Goal: Communication & Community: Ask a question

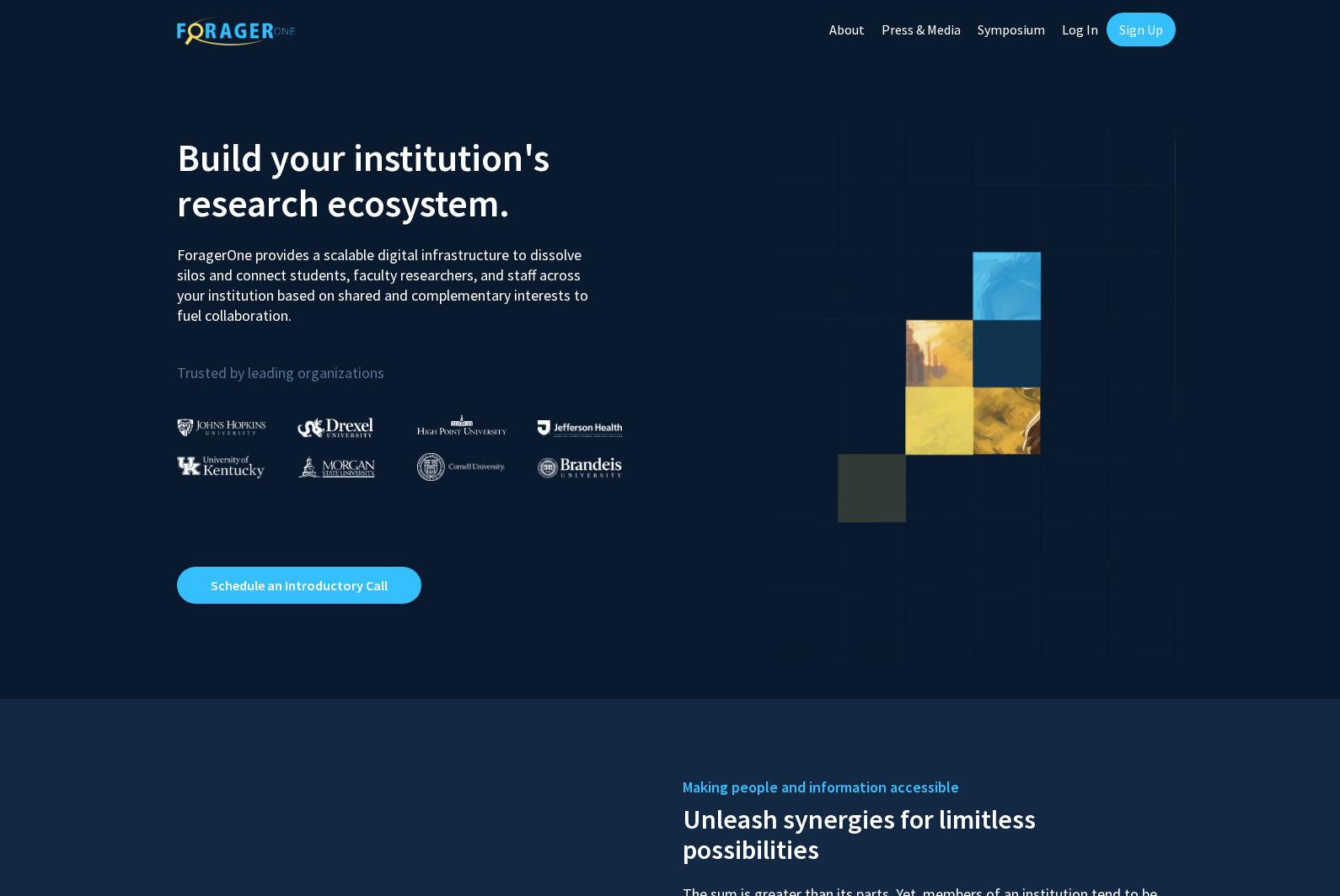
click at [1140, 33] on link "Sign Up" at bounding box center [1141, 29] width 69 height 34
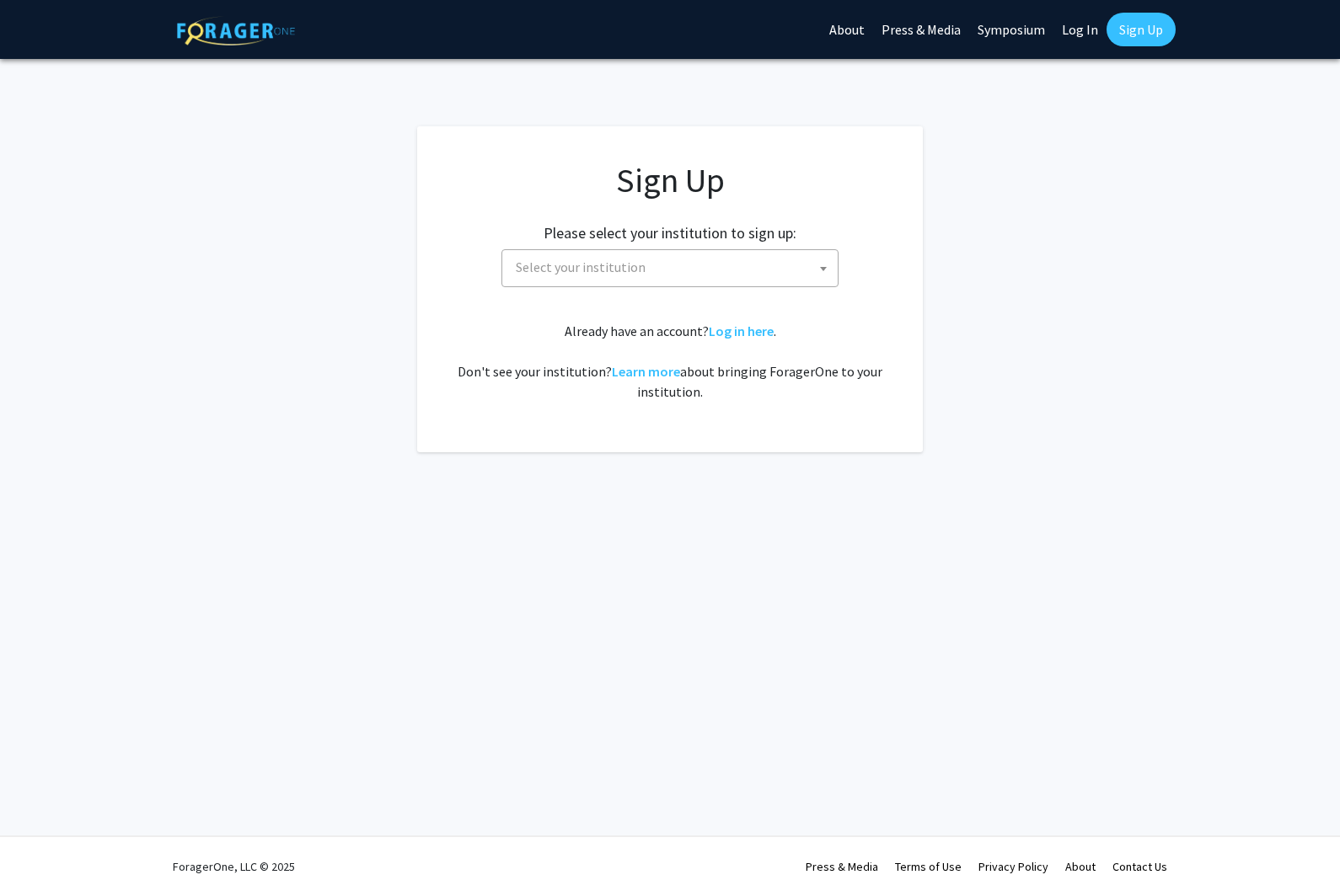
click at [763, 266] on span "Select your institution" at bounding box center [674, 267] width 329 height 35
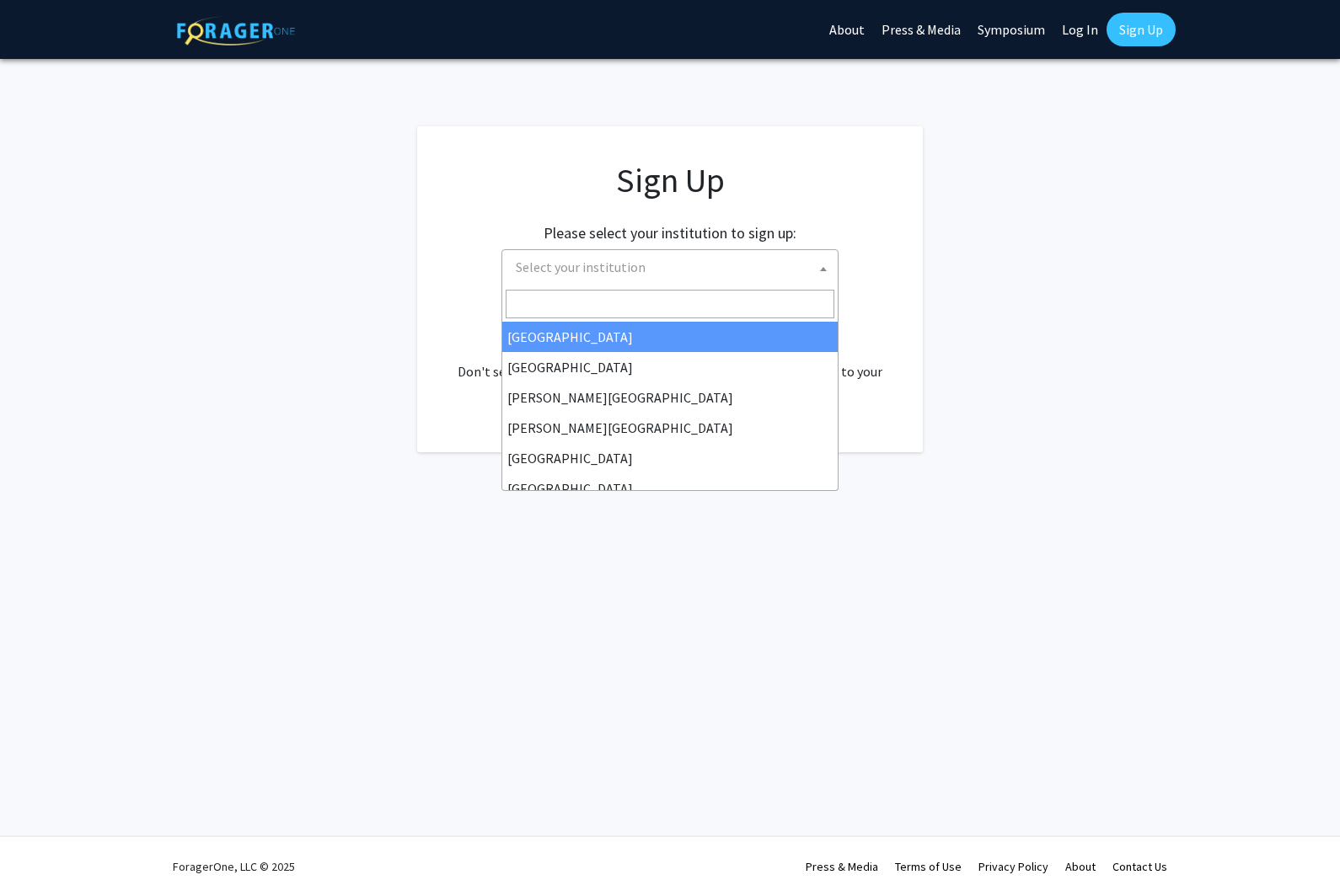
click at [702, 294] on input "Search" at bounding box center [670, 304] width 329 height 28
type input "mi"
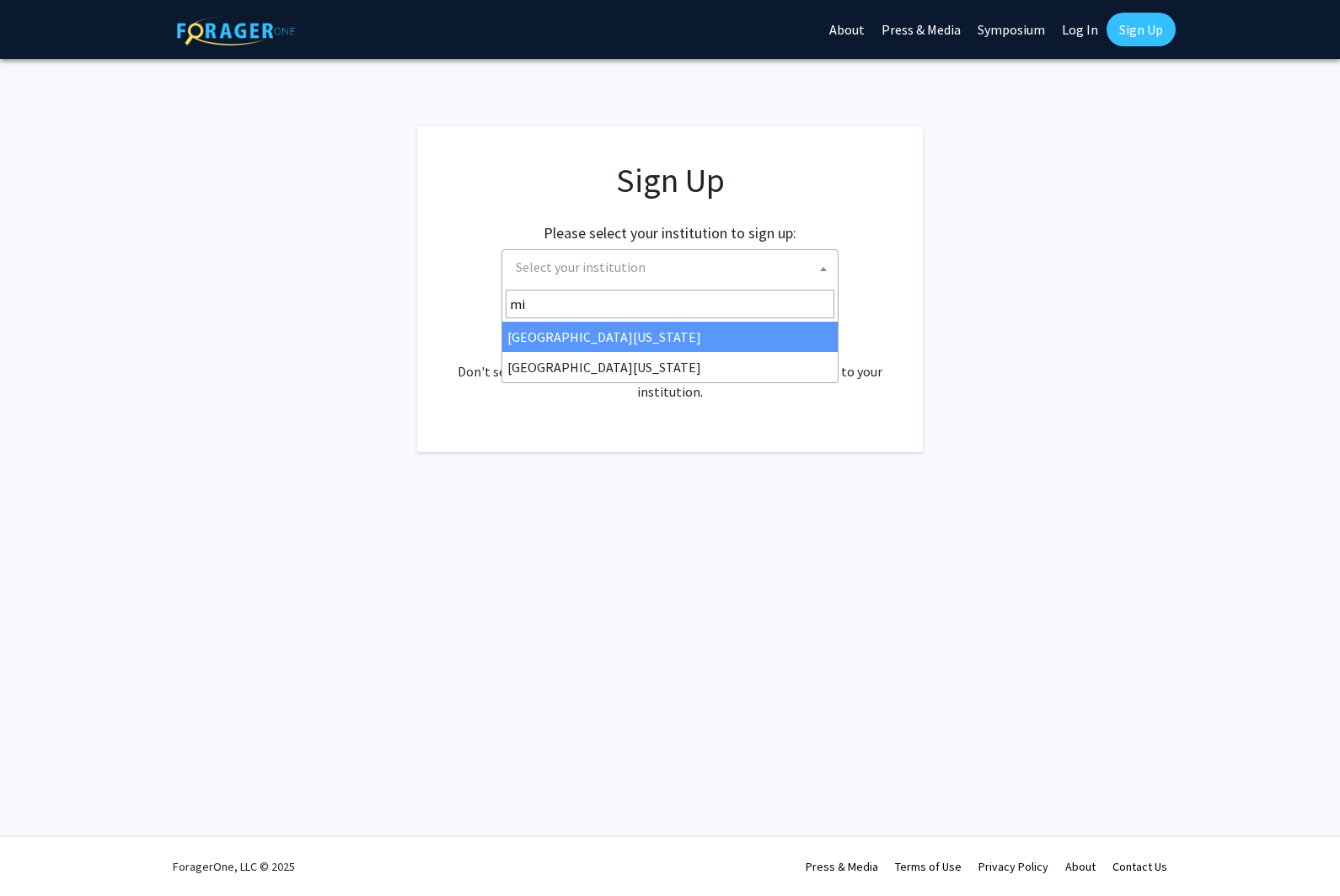
select select "33"
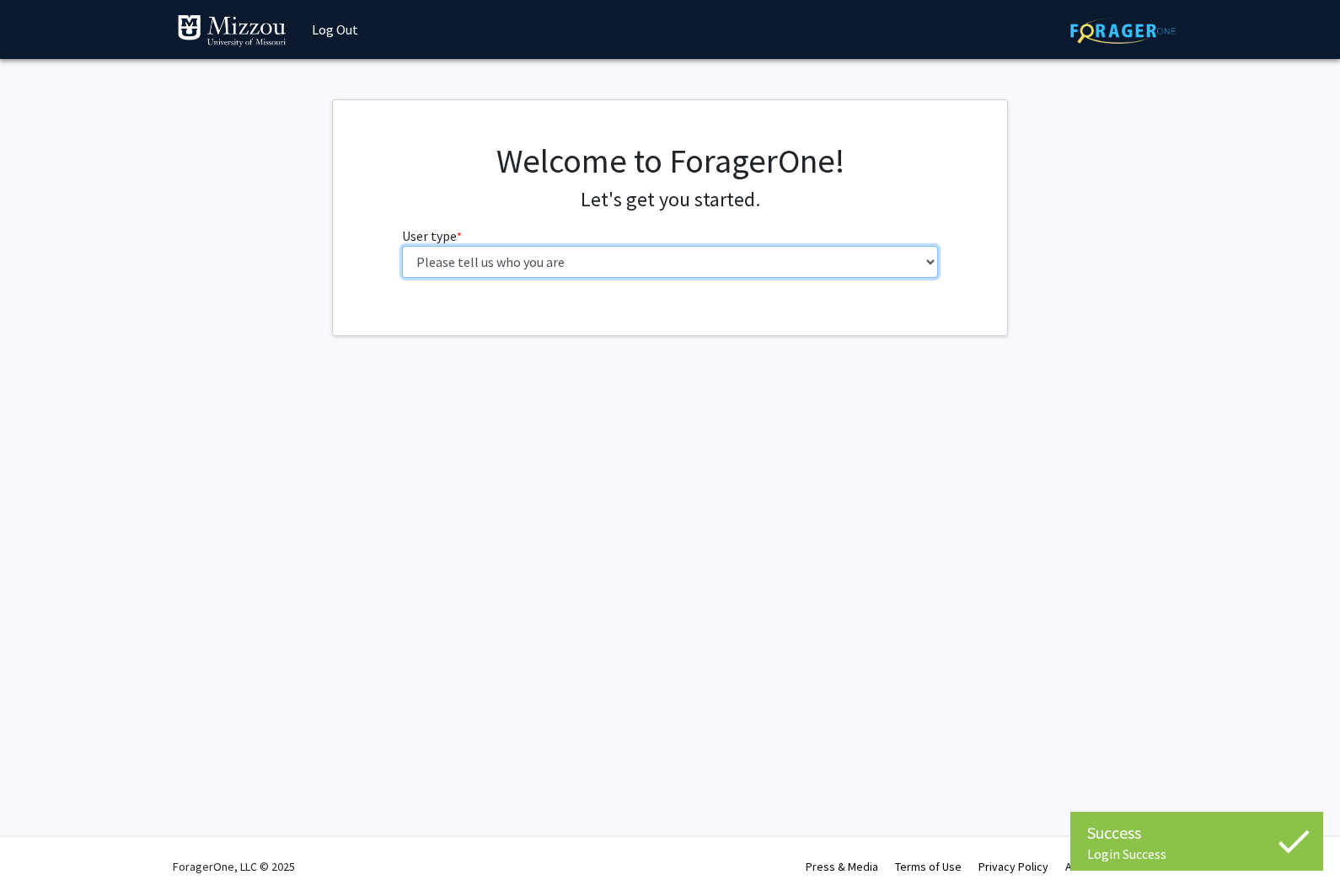
click at [618, 246] on select "Please tell us who you are Undergraduate Student Master's Student Doctoral Cand…" at bounding box center [670, 262] width 537 height 32
select select "1: undergrad"
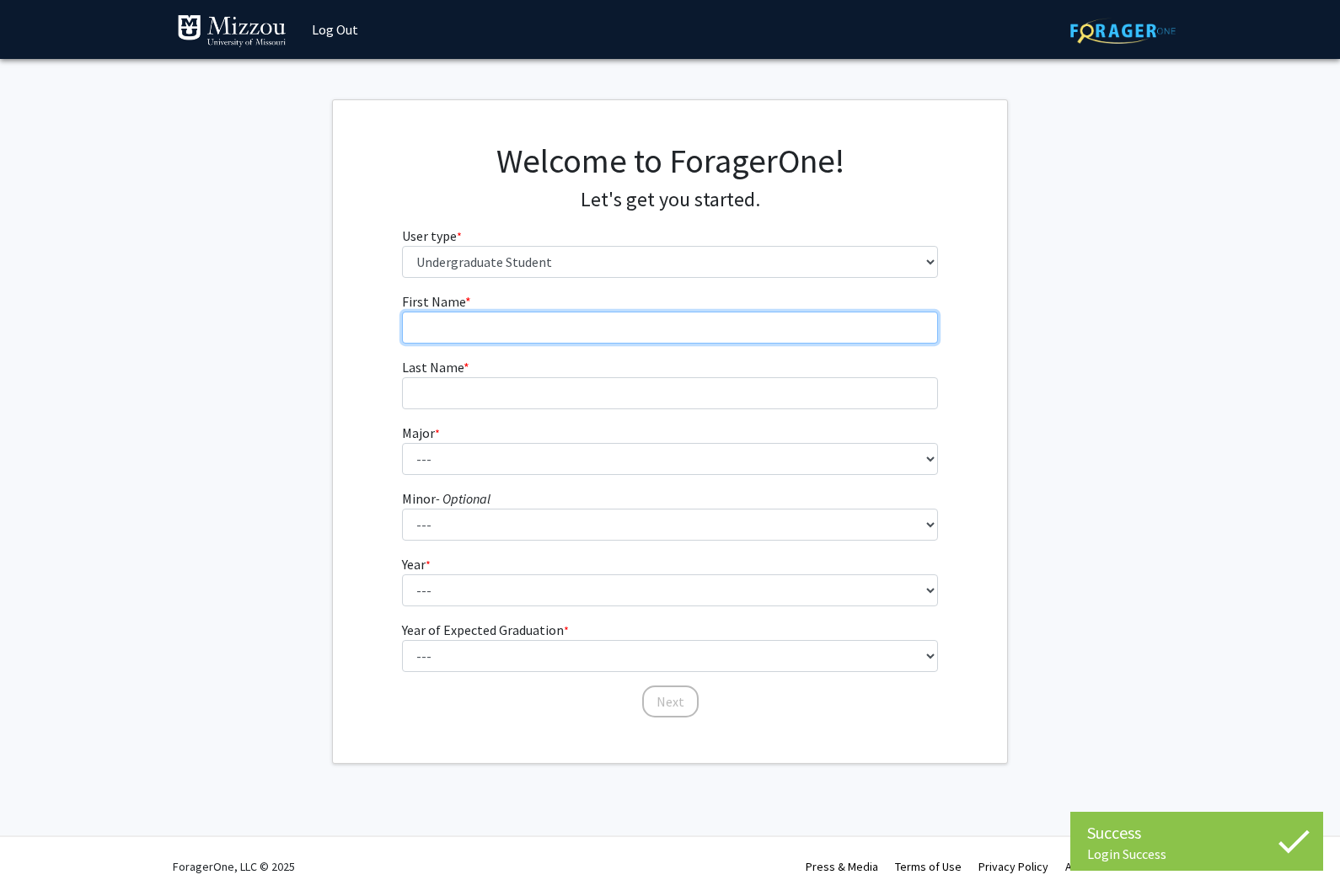
click at [705, 328] on input "First Name * required" at bounding box center [670, 328] width 537 height 32
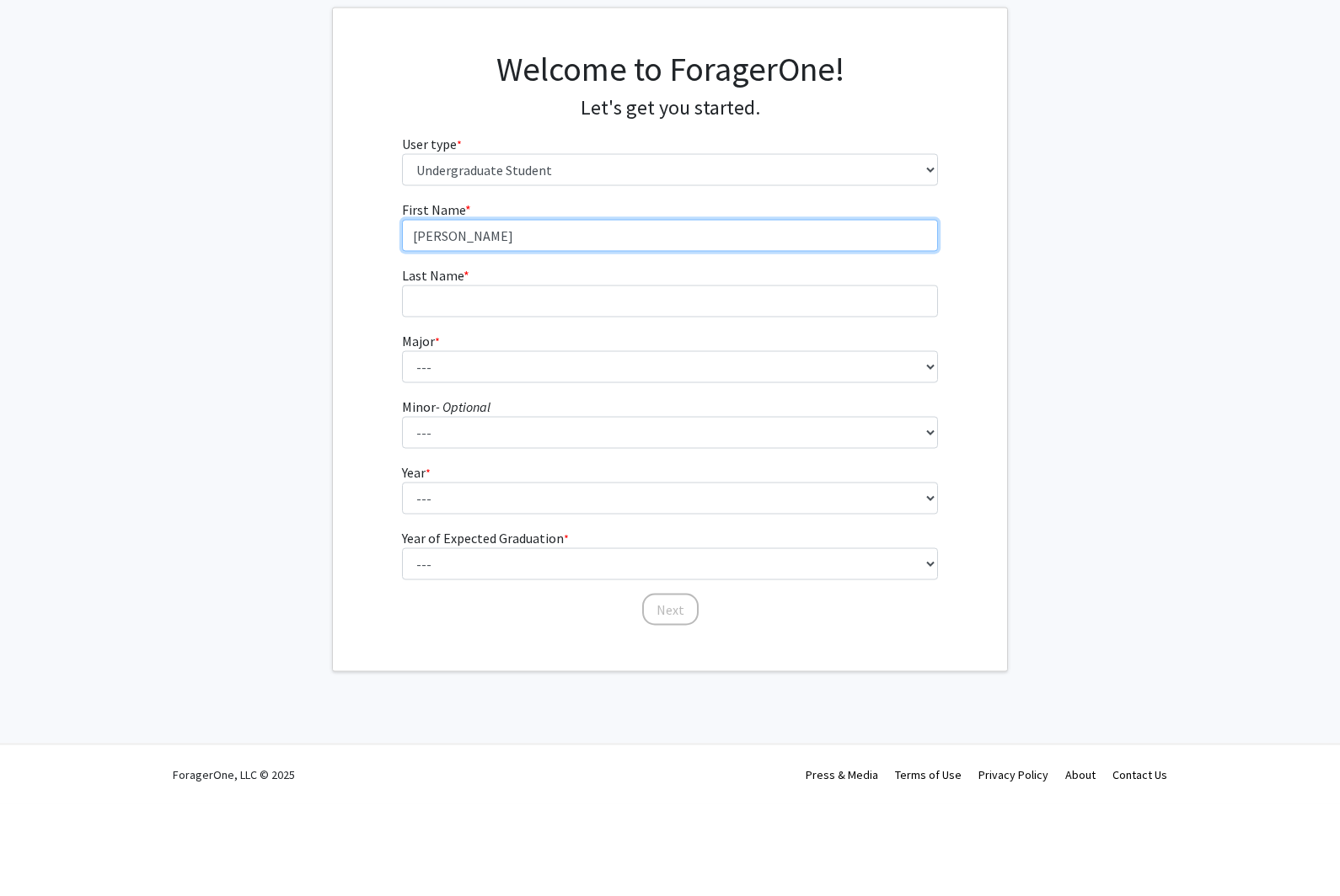
type input "[PERSON_NAME]"
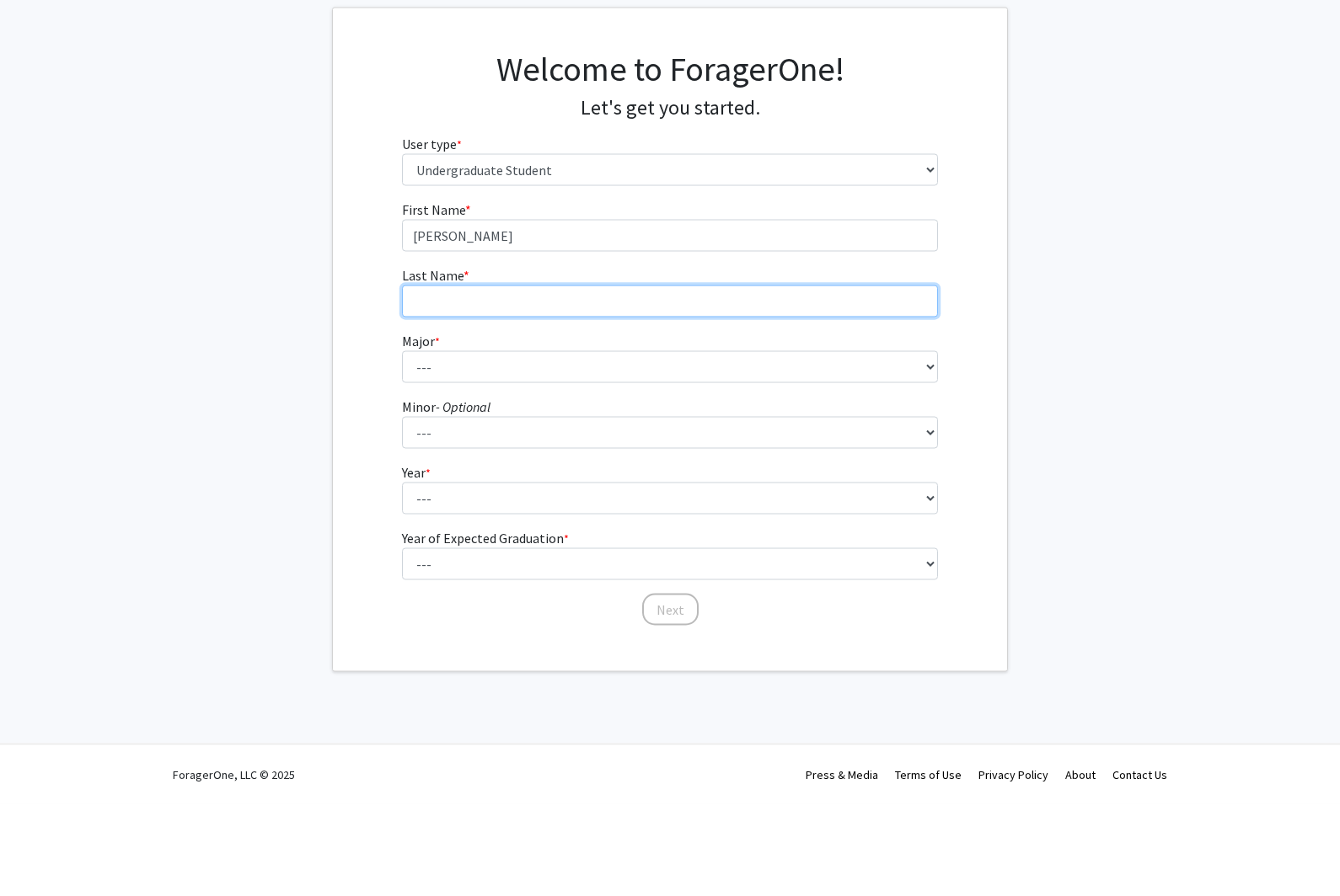
click at [589, 378] on input "Last Name * required" at bounding box center [670, 393] width 537 height 32
type input "[PERSON_NAME]"
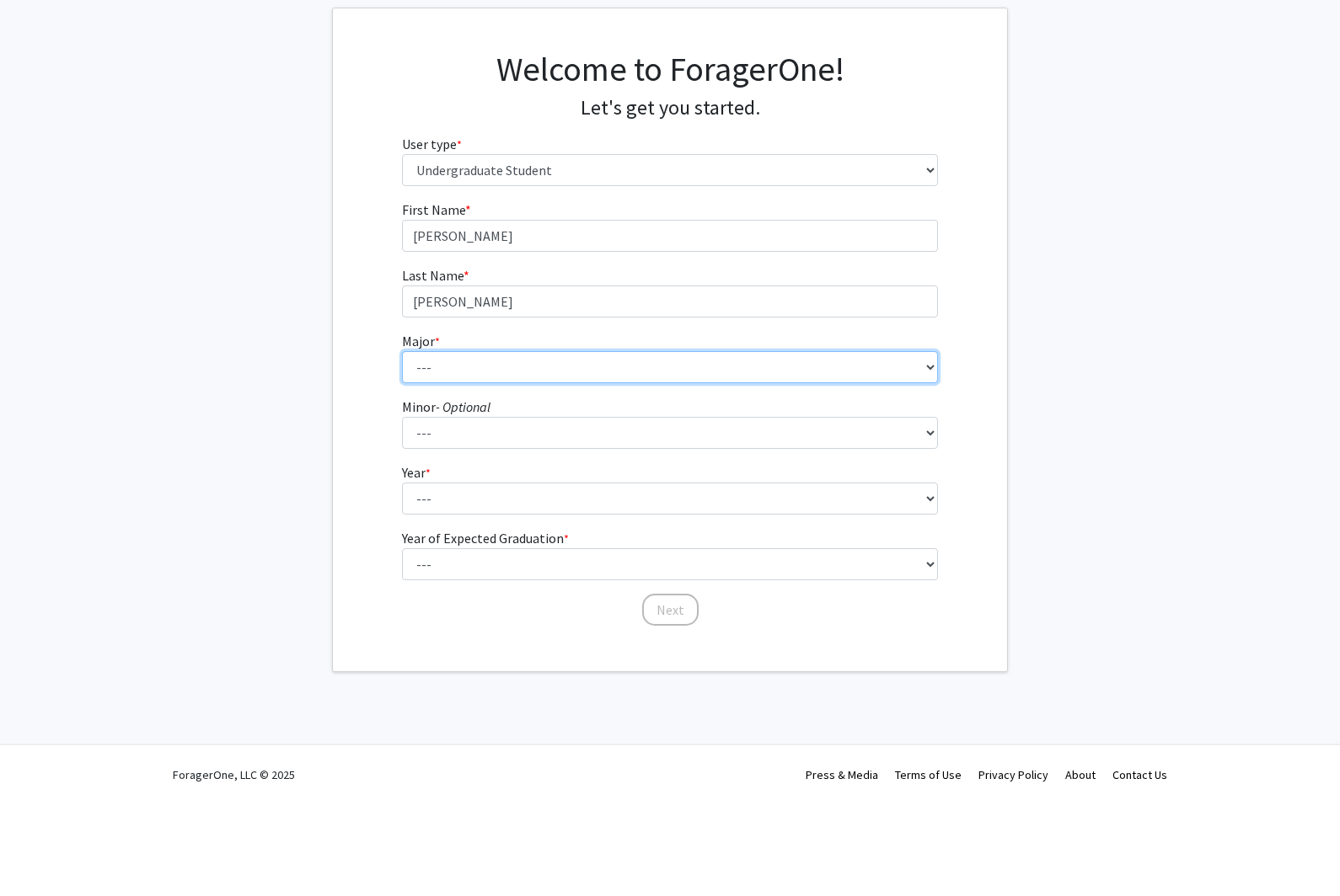
click at [738, 443] on select "--- Agribusiness Management Agricultural Education Agricultural Education: Comm…" at bounding box center [670, 459] width 537 height 32
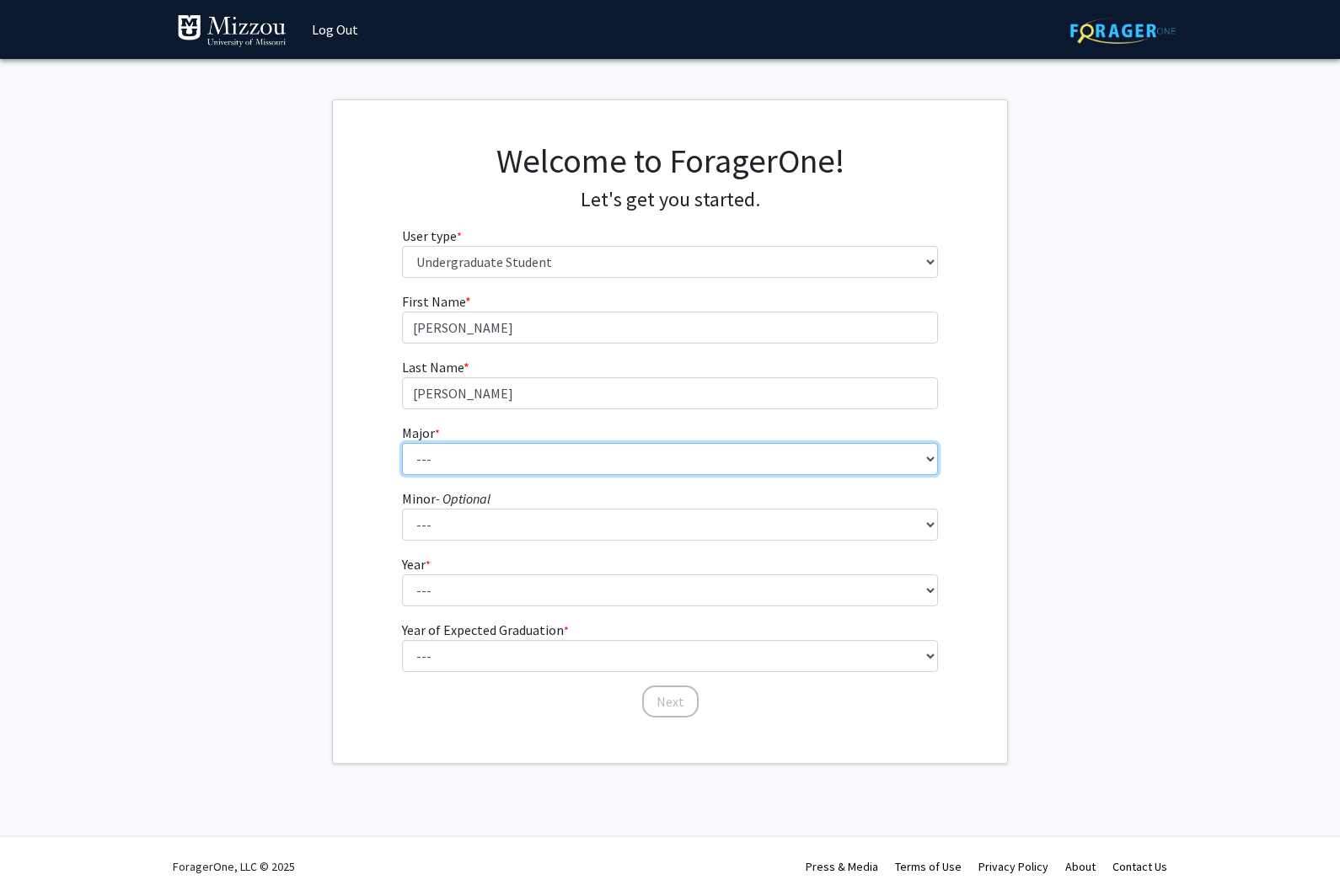
select select "134: 2627"
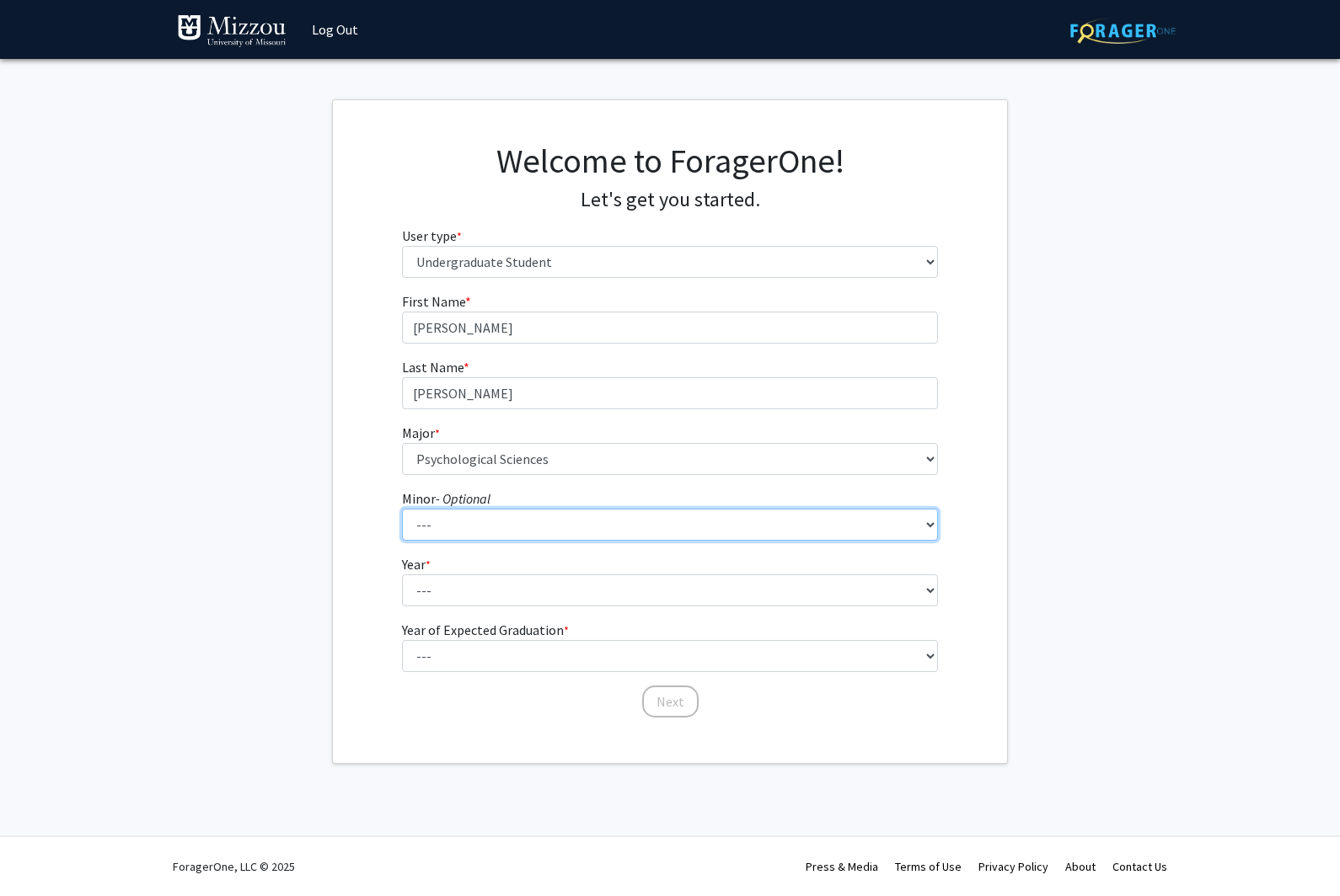
click at [638, 524] on select "--- Accountancy Aerospace Engineering Aerospace Studies Agribusiness Management…" at bounding box center [670, 525] width 537 height 32
select select "58: 2014"
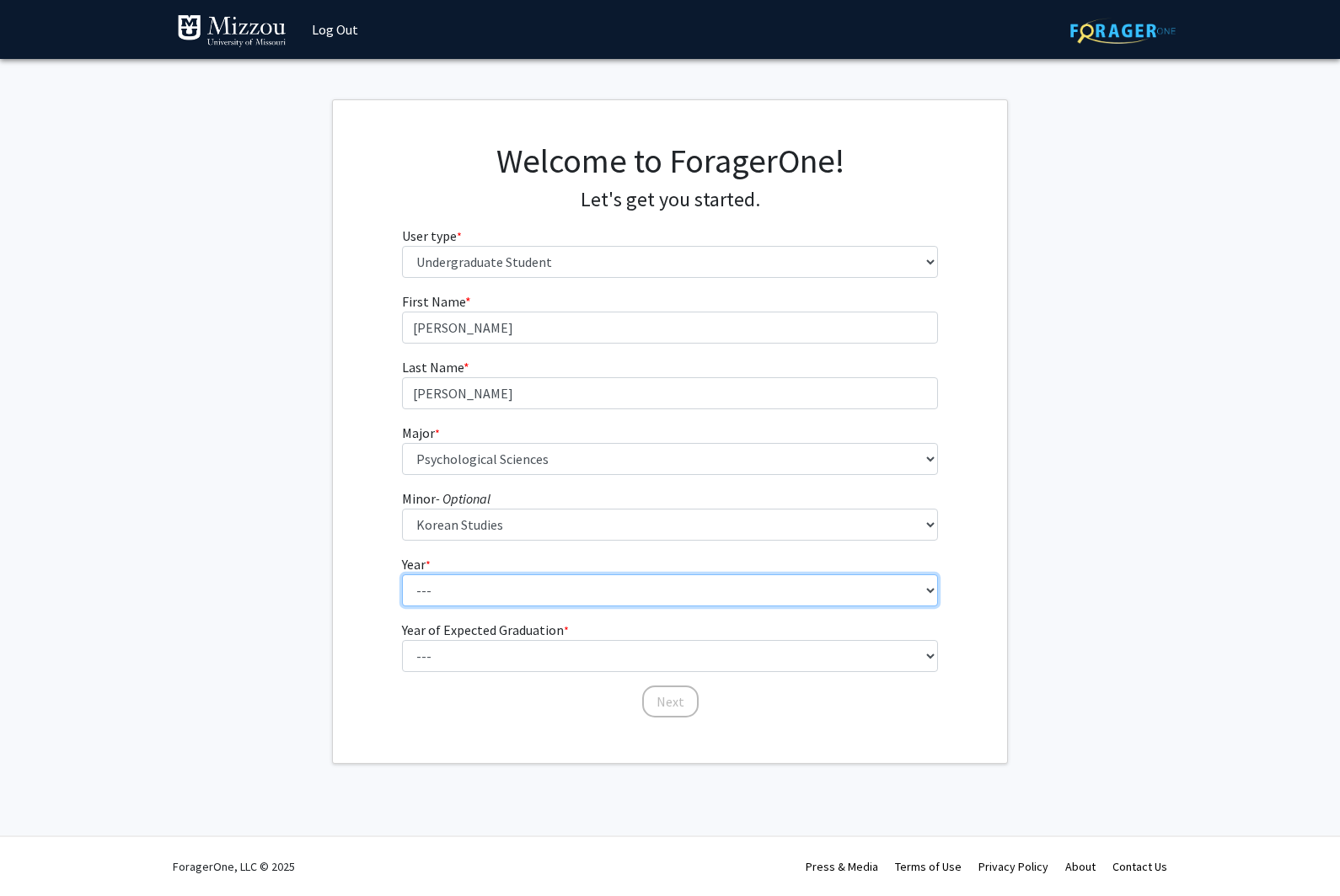
click at [607, 594] on select "--- First-year Sophomore Junior Senior Postbaccalaureate Certificate" at bounding box center [670, 590] width 537 height 32
select select "3: junior"
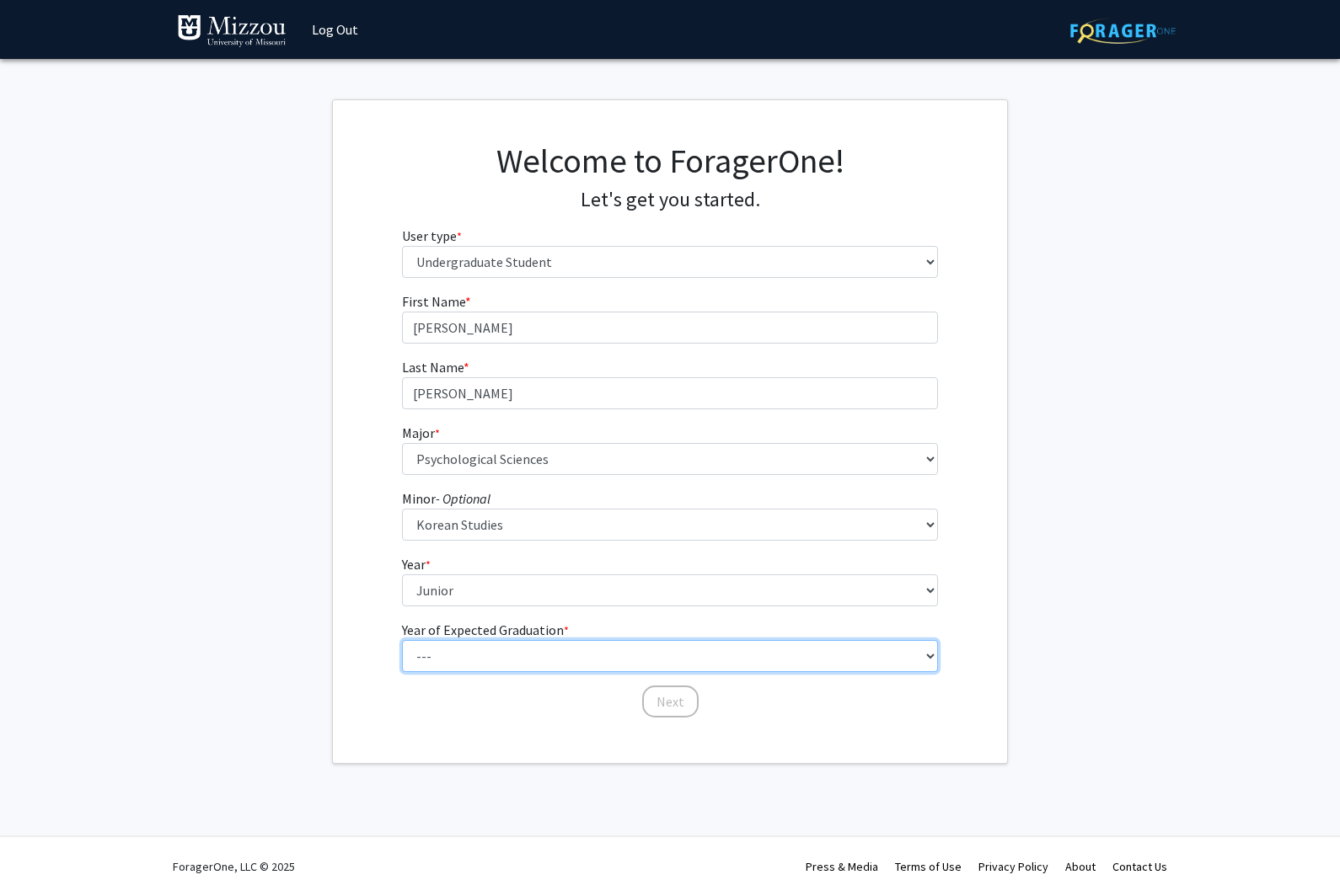
click at [625, 645] on select "--- 2025 2026 2027 2028 2029 2030 2031 2032 2033 2034" at bounding box center [670, 656] width 537 height 32
click at [645, 659] on select "--- 2025 2026 2027 2028 2029 2030 2031 2032 2033 2034" at bounding box center [670, 656] width 537 height 32
select select "3: 2027"
click at [684, 690] on button "Next" at bounding box center [670, 701] width 57 height 32
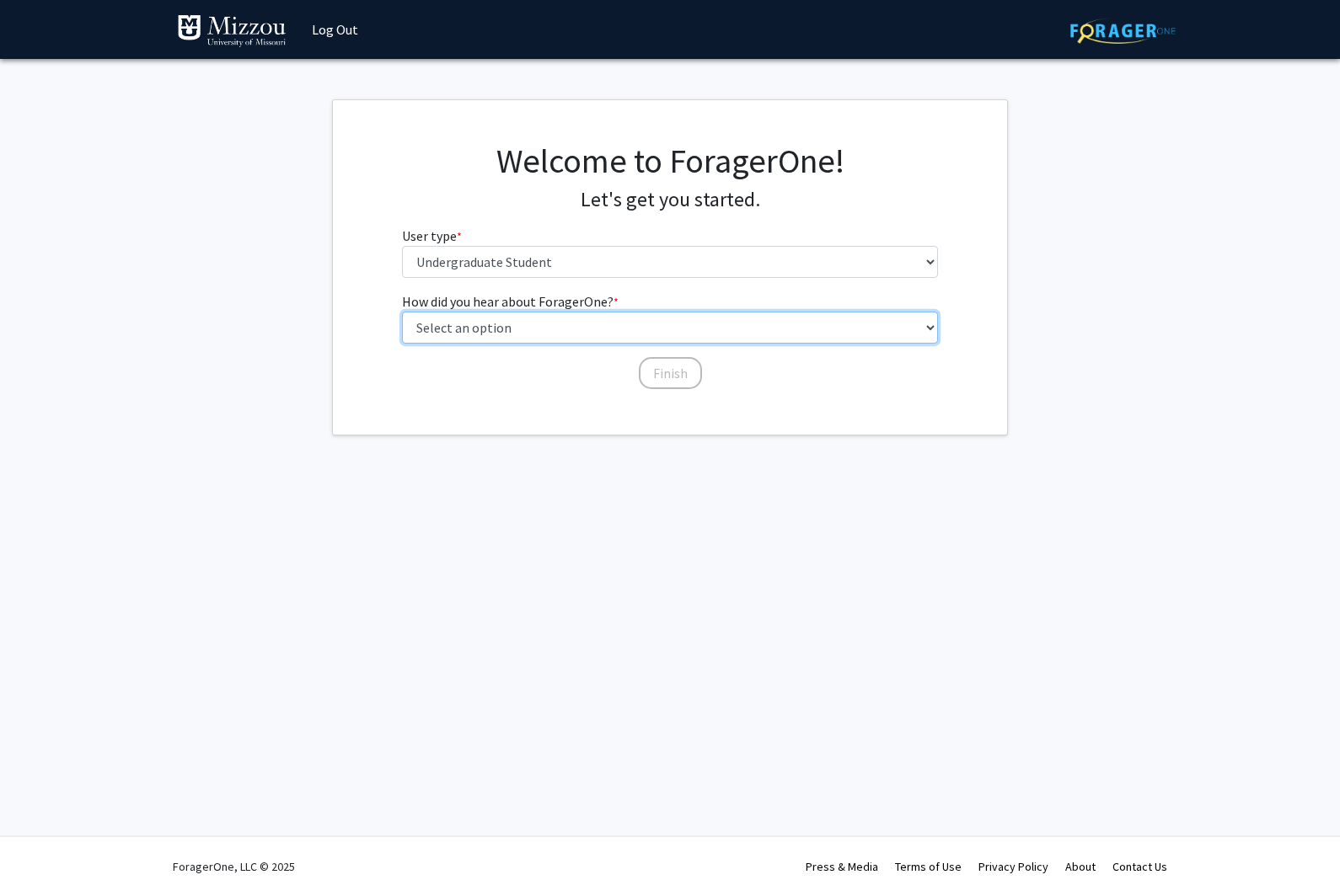
click at [710, 338] on select "Select an option Peer/student recommendation Faculty/staff recommendation Unive…" at bounding box center [670, 328] width 537 height 32
select select "2: faculty_recommendation"
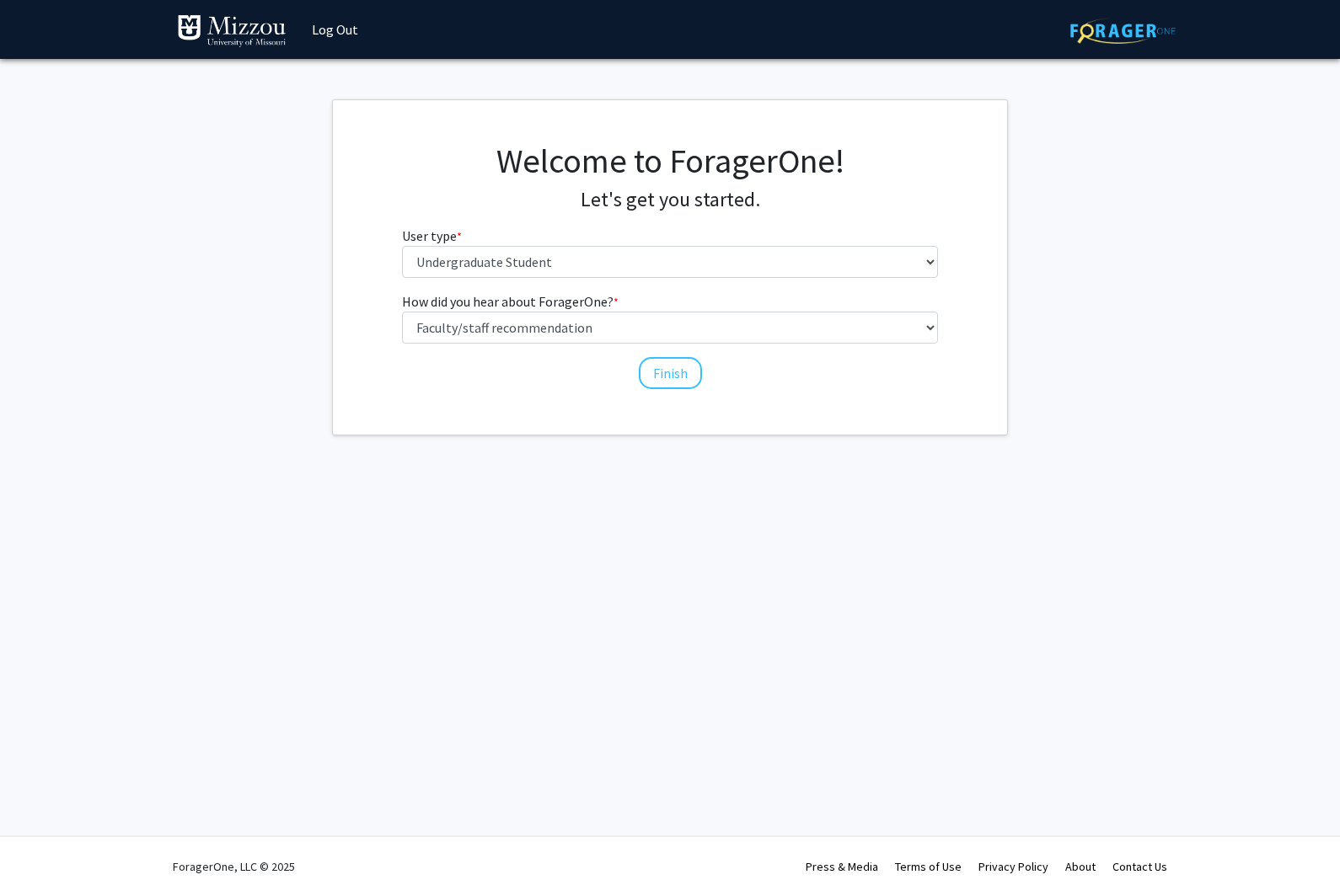
click at [661, 379] on button "Finish" at bounding box center [670, 372] width 63 height 32
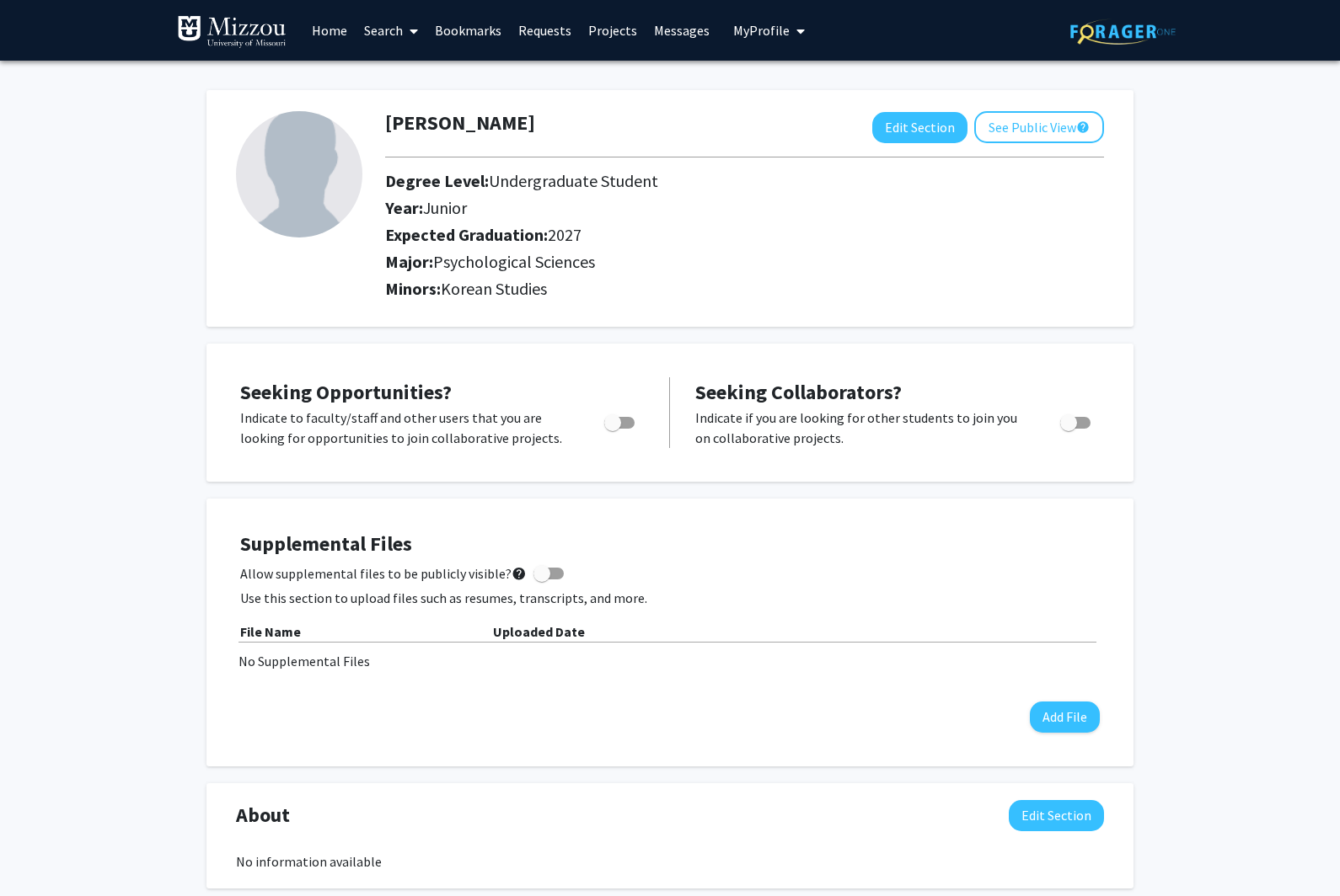
click at [553, 36] on link "Requests" at bounding box center [544, 30] width 70 height 59
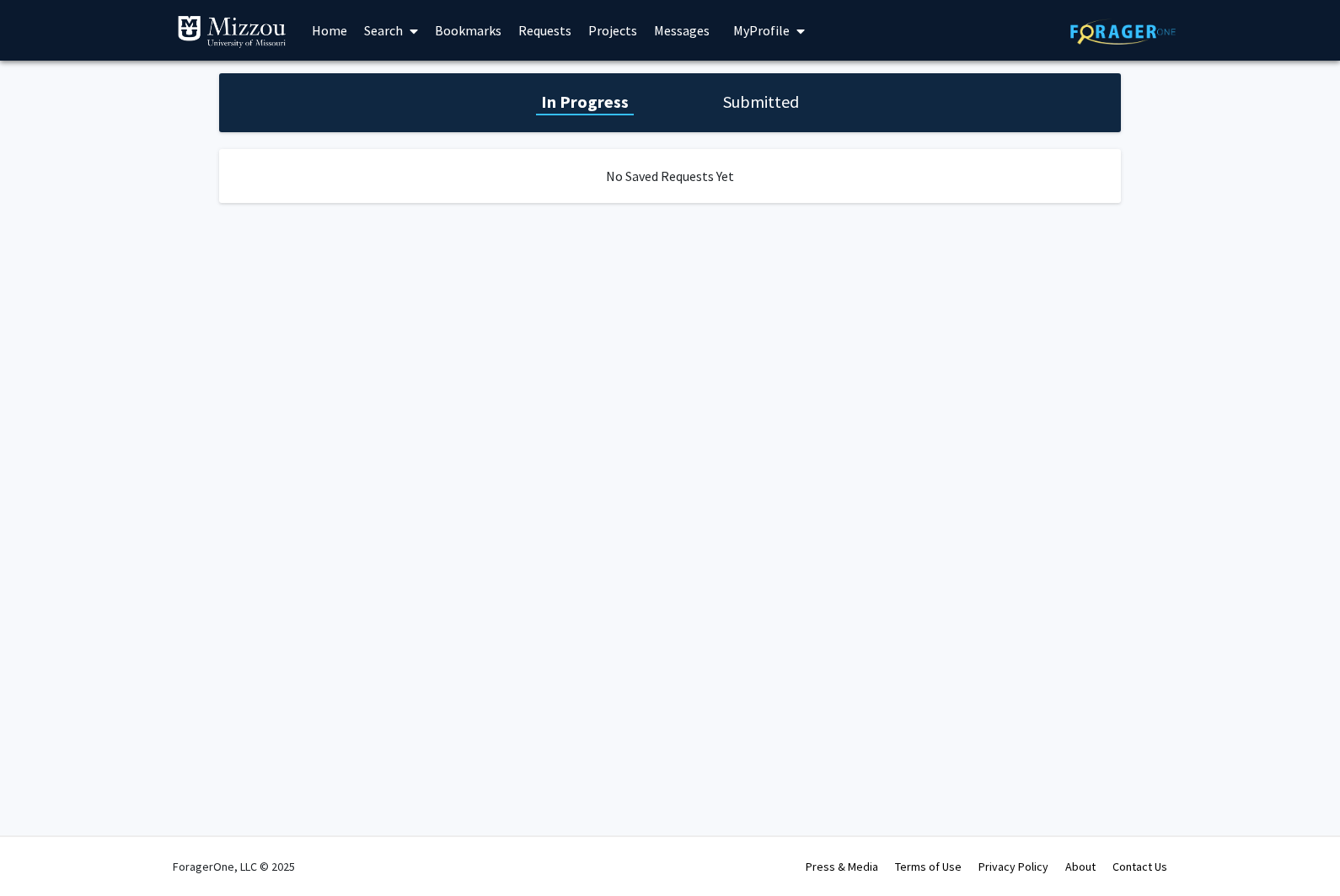
click at [397, 24] on link "Search" at bounding box center [392, 30] width 71 height 59
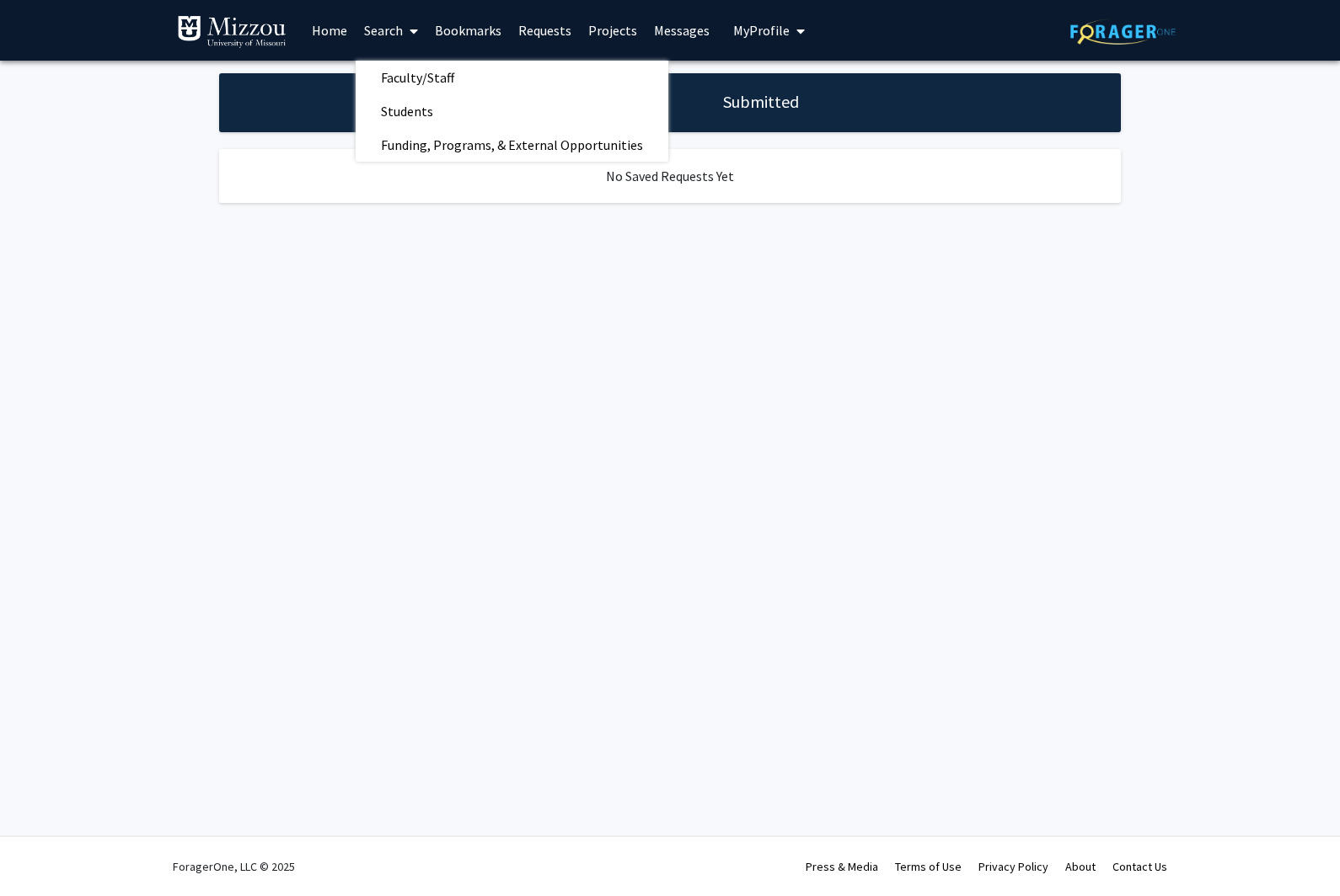
click at [445, 76] on span "Faculty/Staff" at bounding box center [418, 77] width 124 height 34
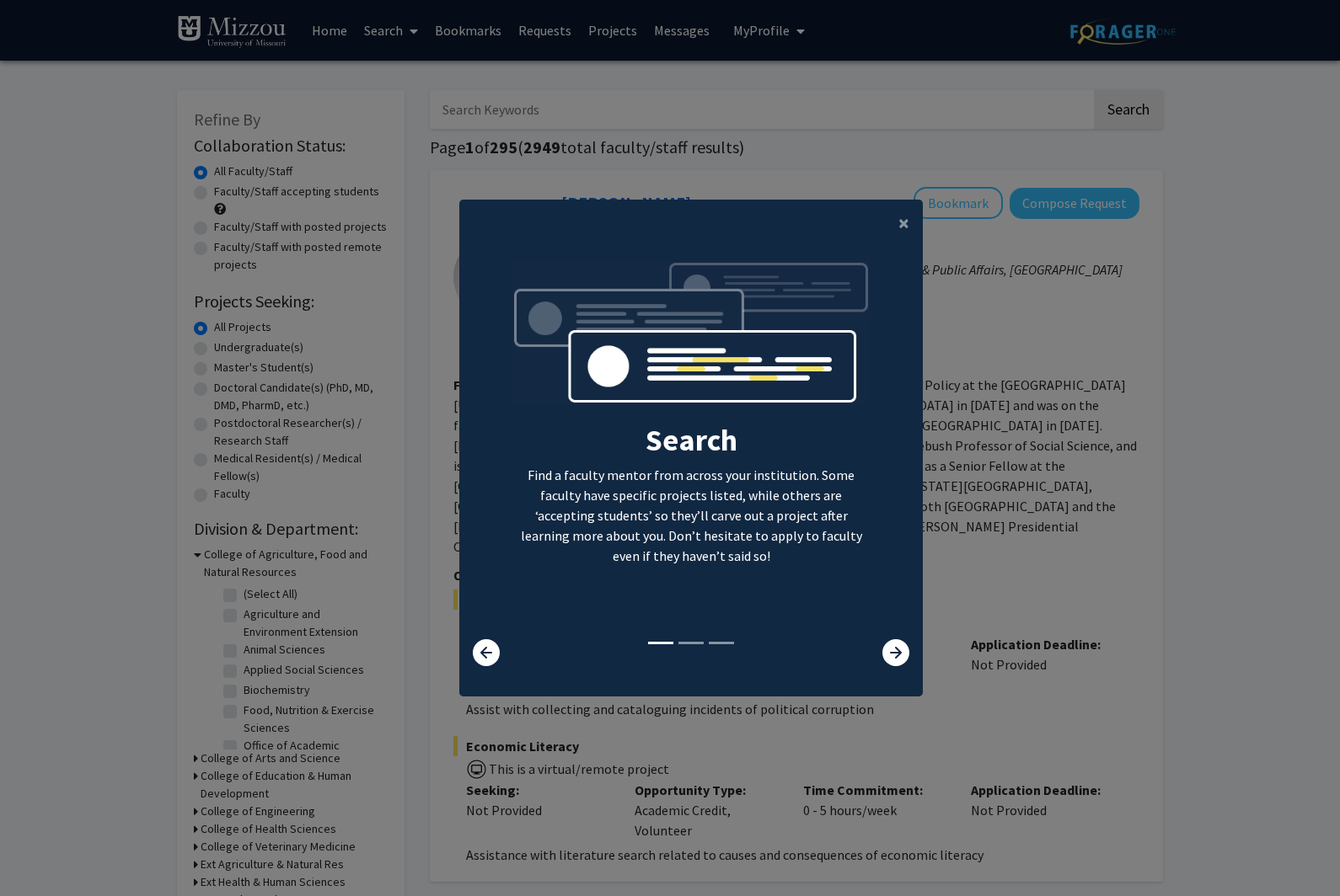
click at [906, 235] on span "×" at bounding box center [904, 223] width 11 height 26
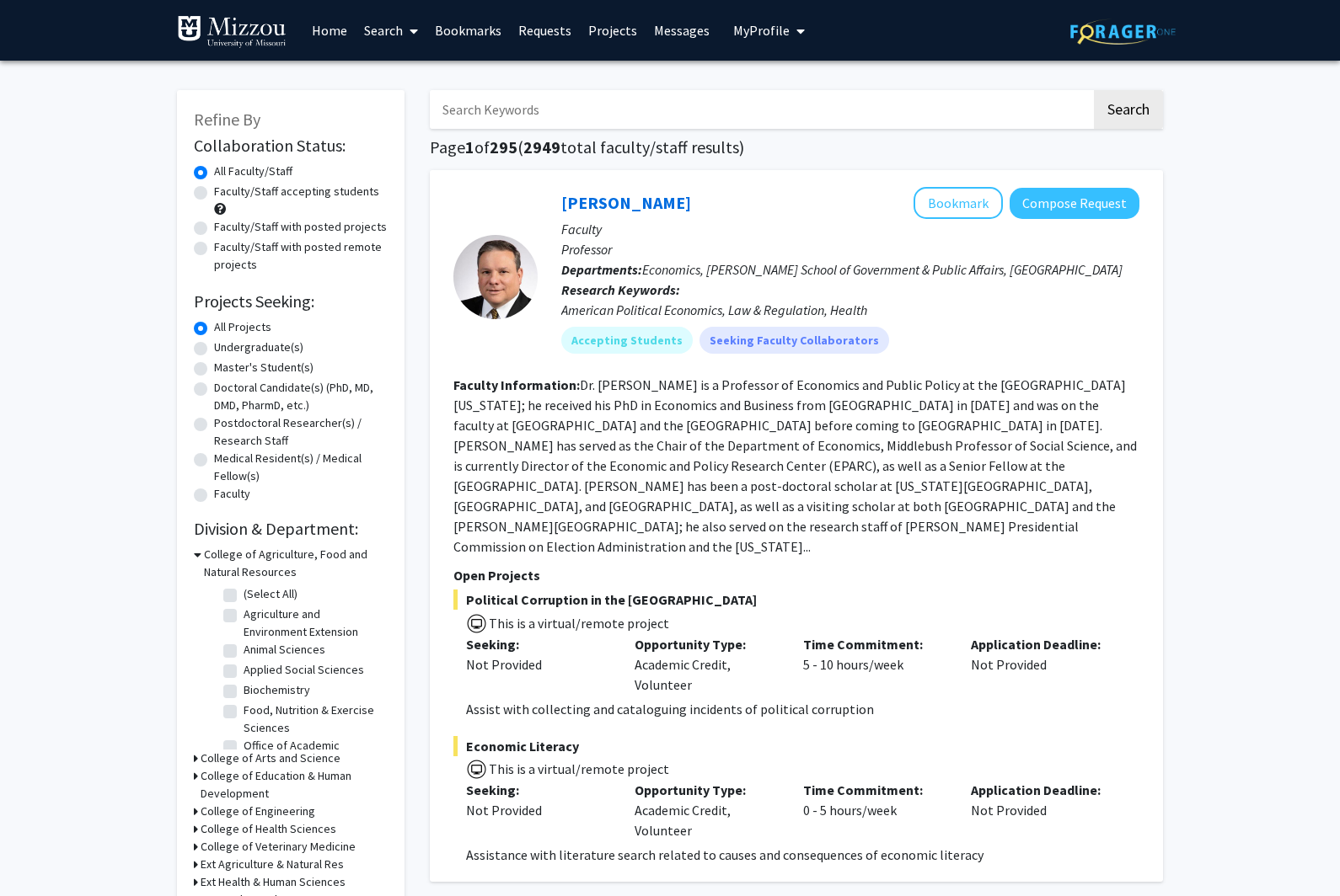
click at [896, 91] on input "Search Keywords" at bounding box center [760, 109] width 662 height 38
type input "w"
type input "[PERSON_NAME]"
click at [1127, 108] on button "Search" at bounding box center [1128, 109] width 69 height 38
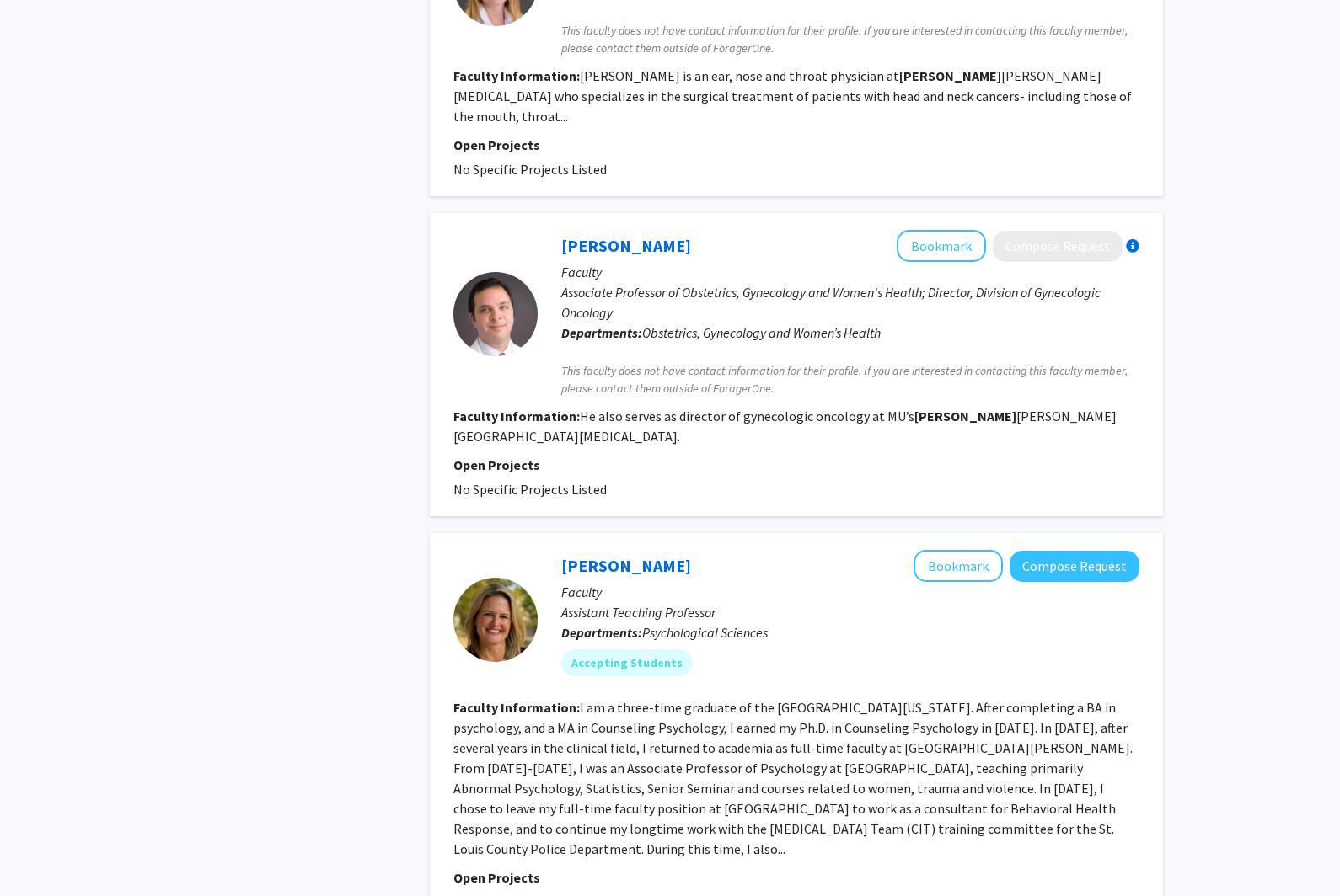
scroll to position [815, 0]
click at [1084, 549] on button "Compose Request" at bounding box center [1074, 565] width 130 height 31
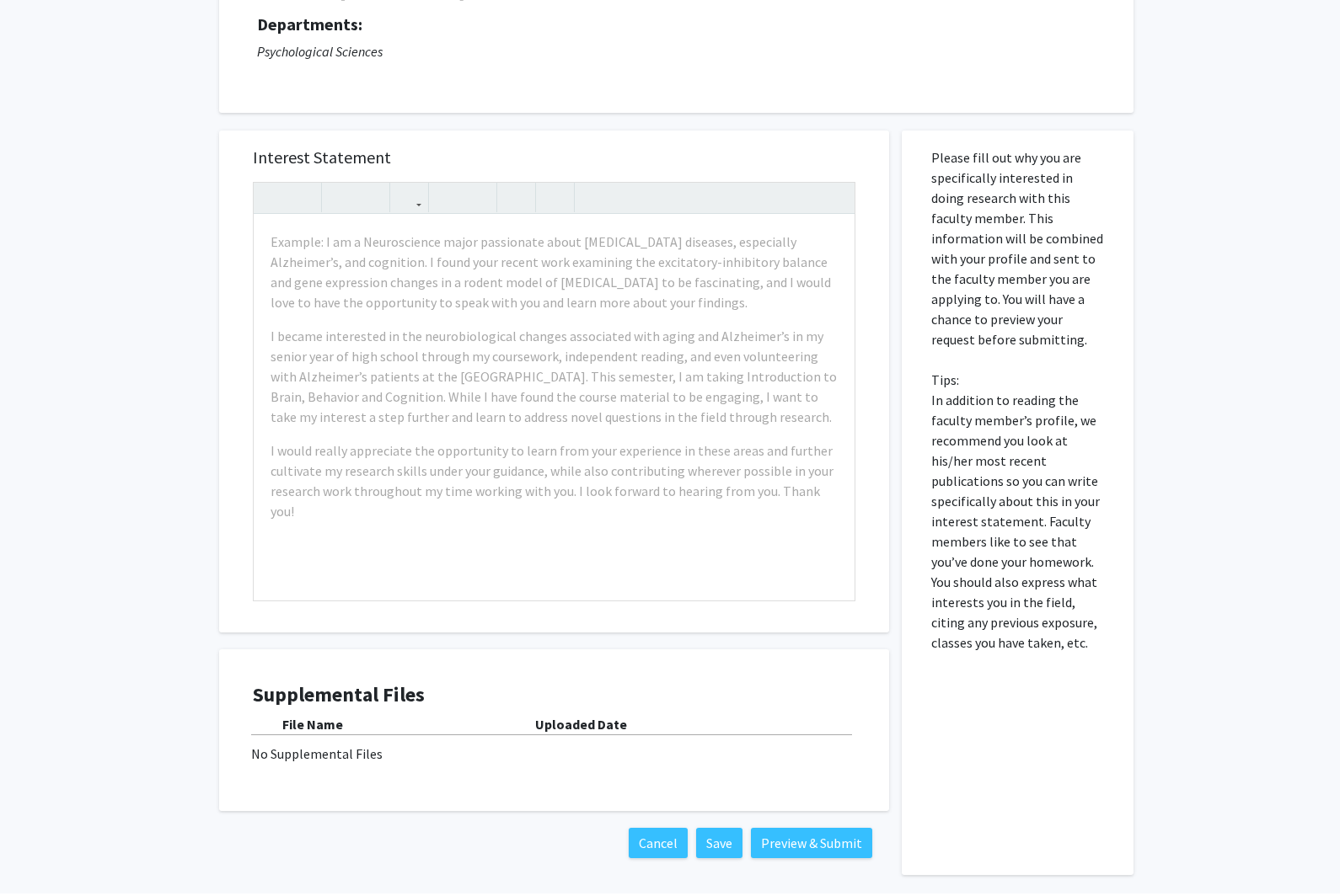
scroll to position [159, 0]
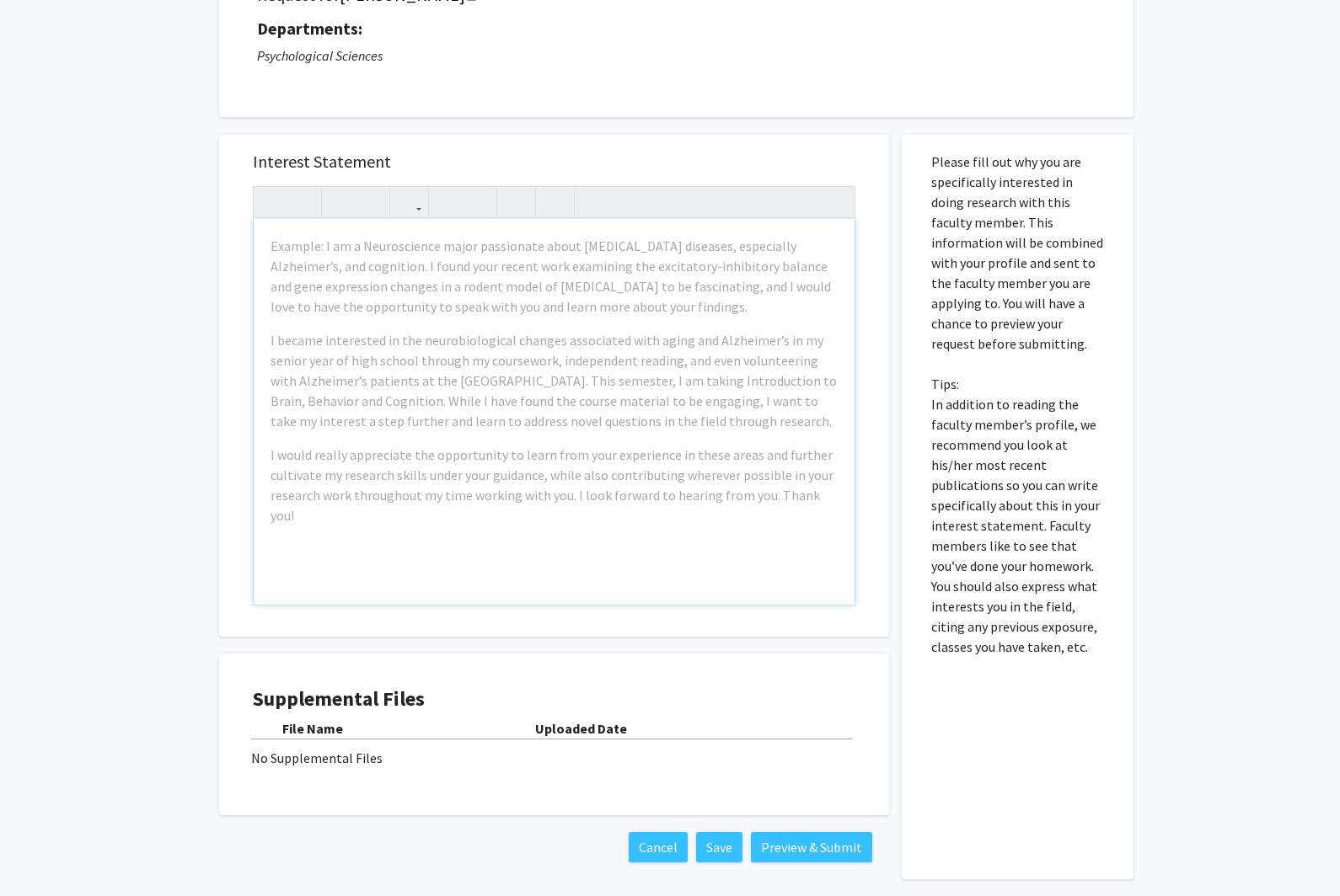
click at [666, 514] on div "Example: I am a Neuroscience major passionate about [MEDICAL_DATA] diseases, es…" at bounding box center [554, 412] width 601 height 386
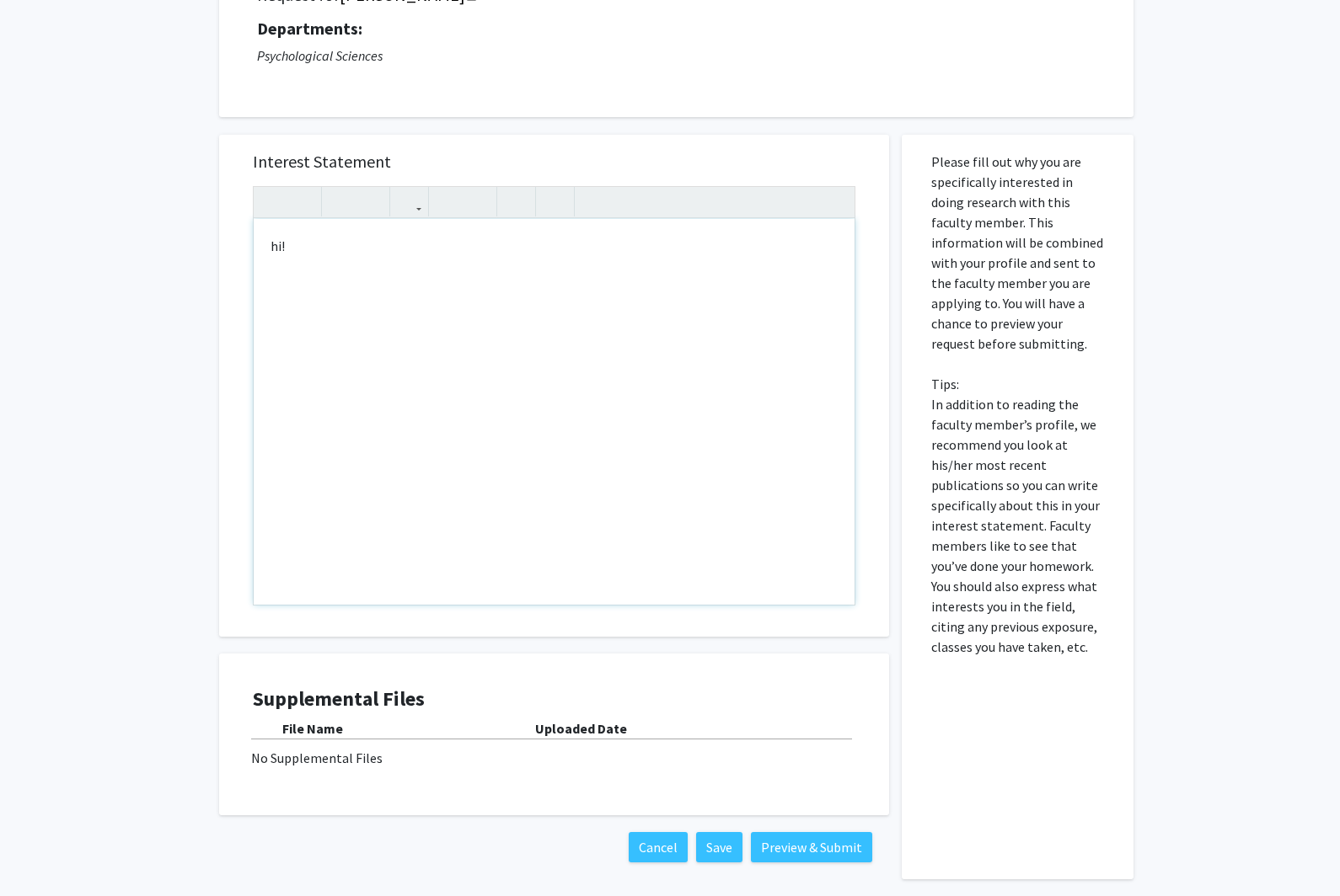
type textarea "hi!&nbsp;"
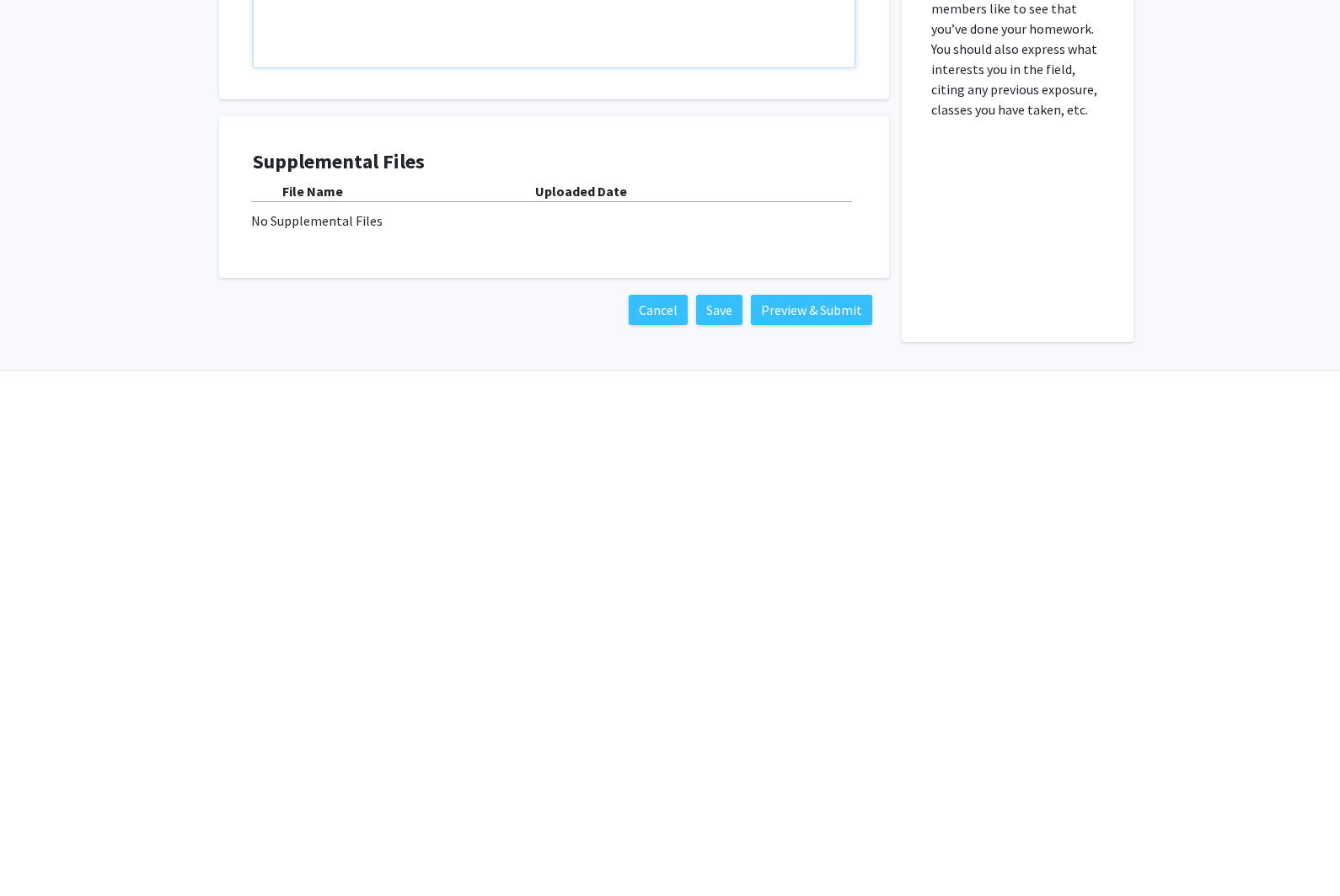
scroll to position [228, 0]
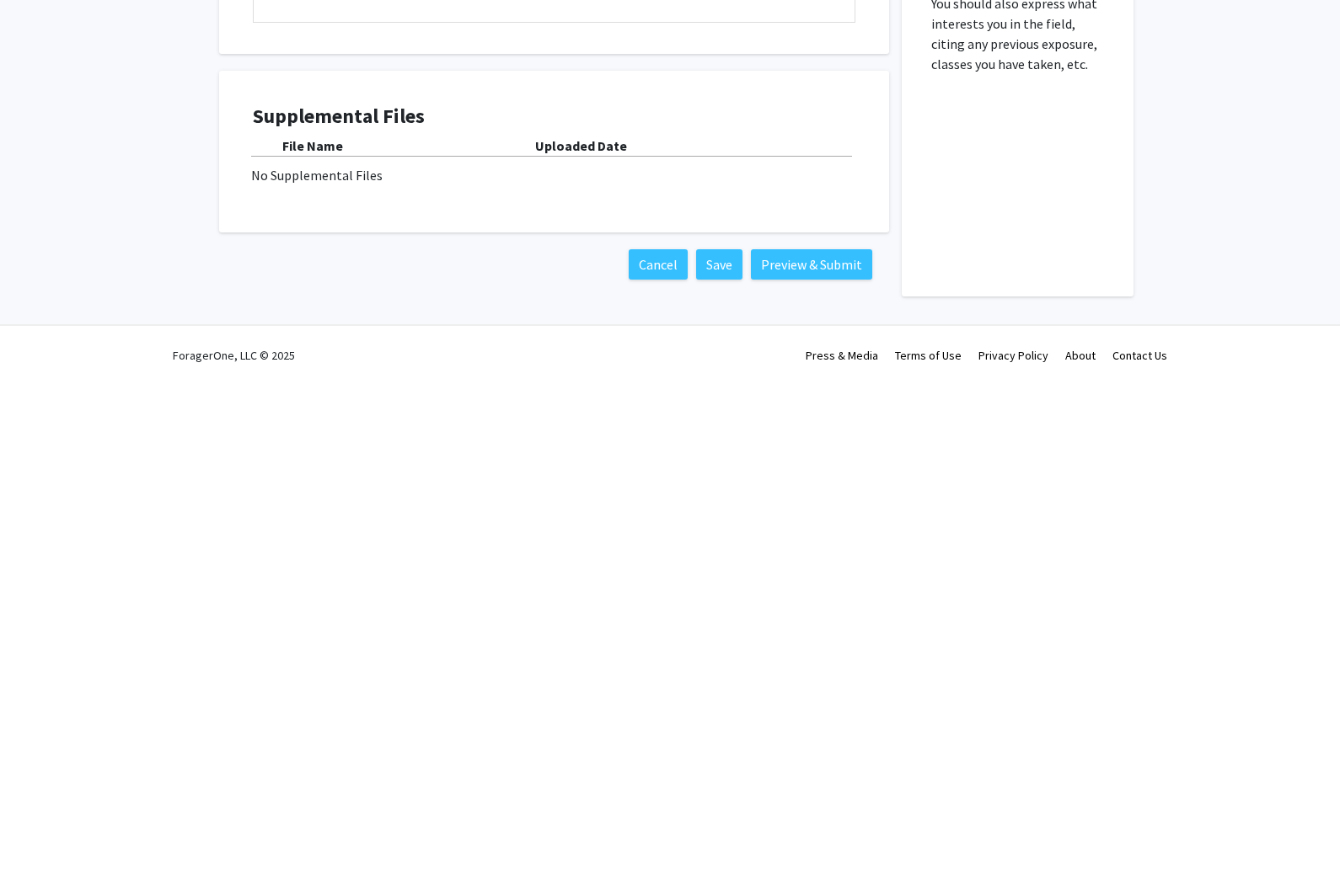
click at [808, 763] on button "Preview & Submit" at bounding box center [811, 777] width 121 height 30
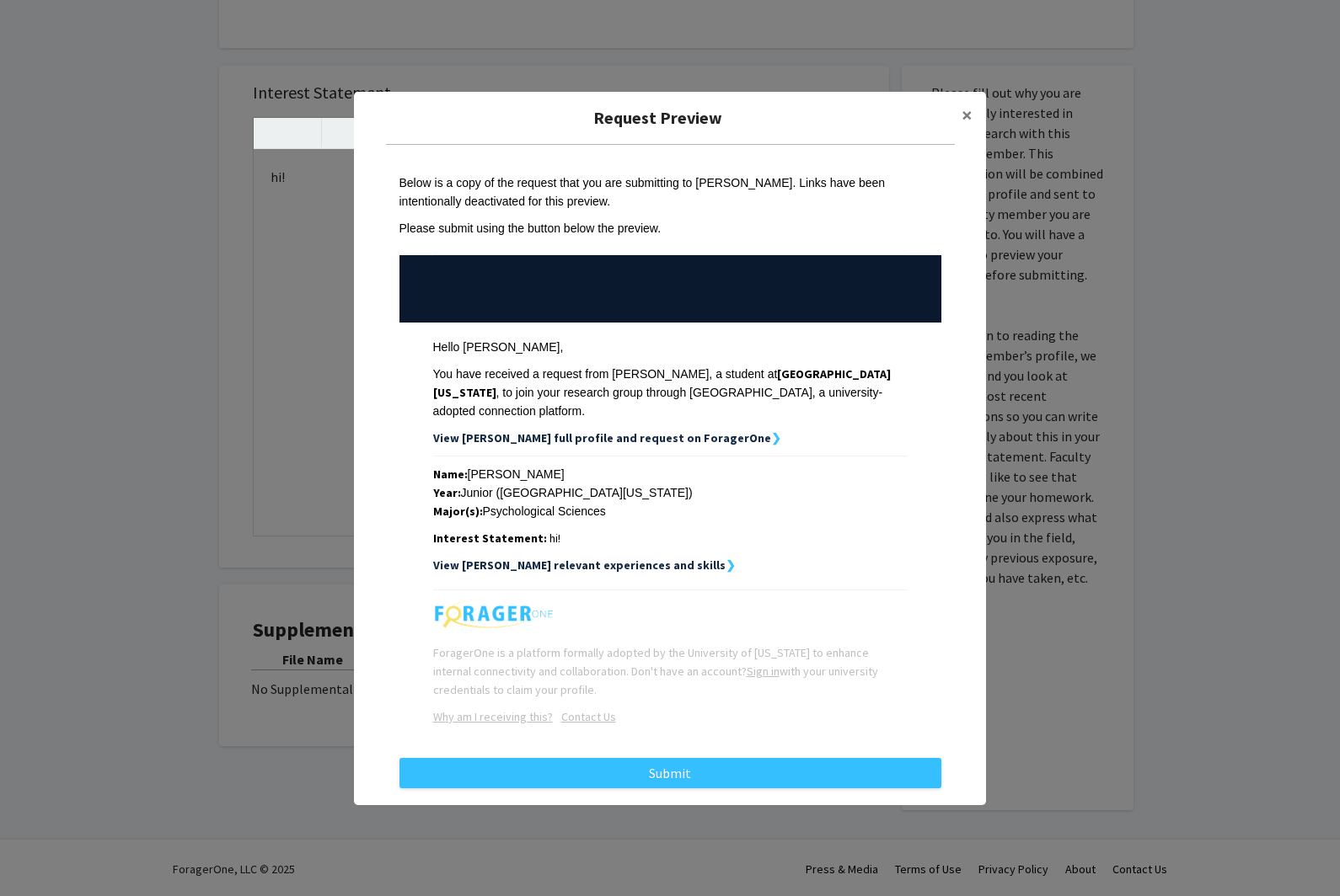
click at [691, 788] on button "Submit" at bounding box center [671, 773] width 542 height 30
